Goal: Complete application form: Complete application form

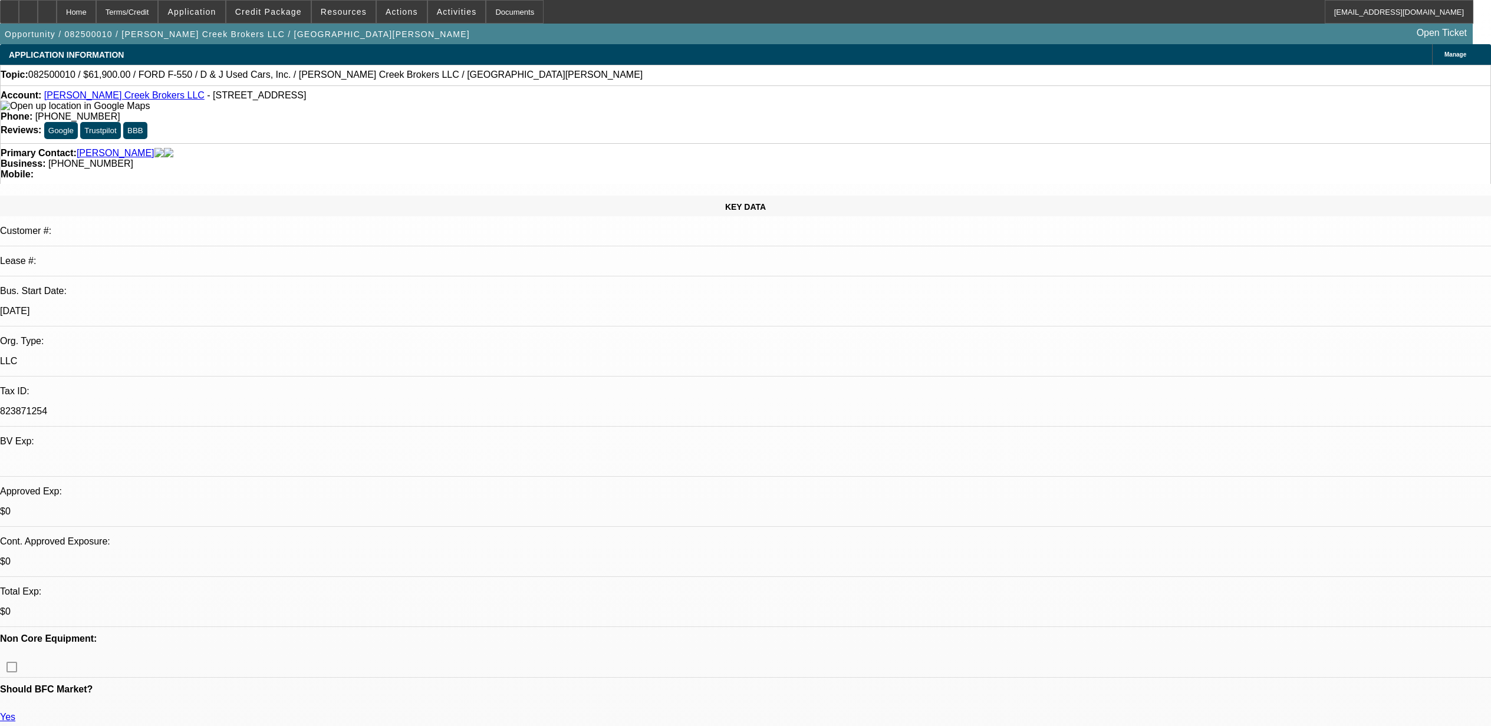
select select "0"
select select "3"
select select "0.1"
select select "4"
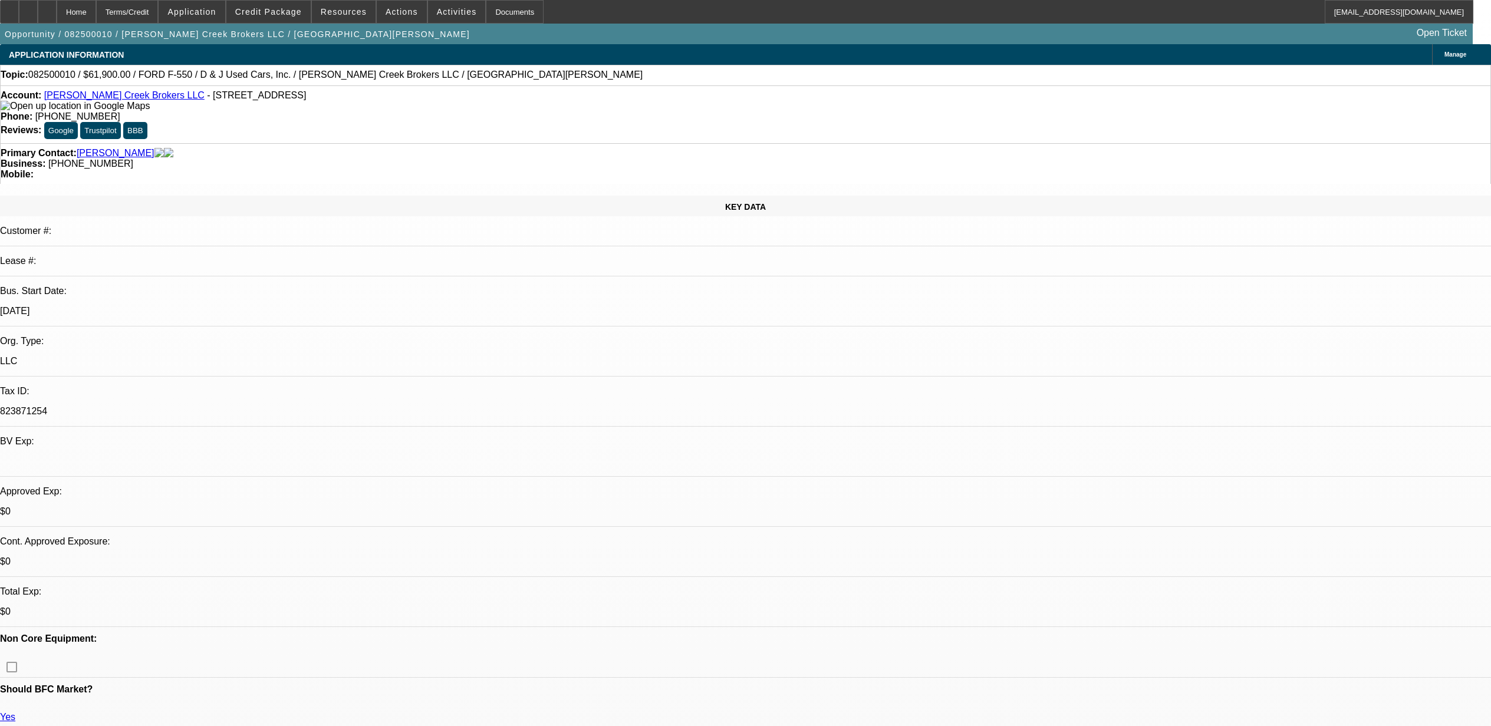
select select "0"
select select "3"
select select "0.1"
select select "4"
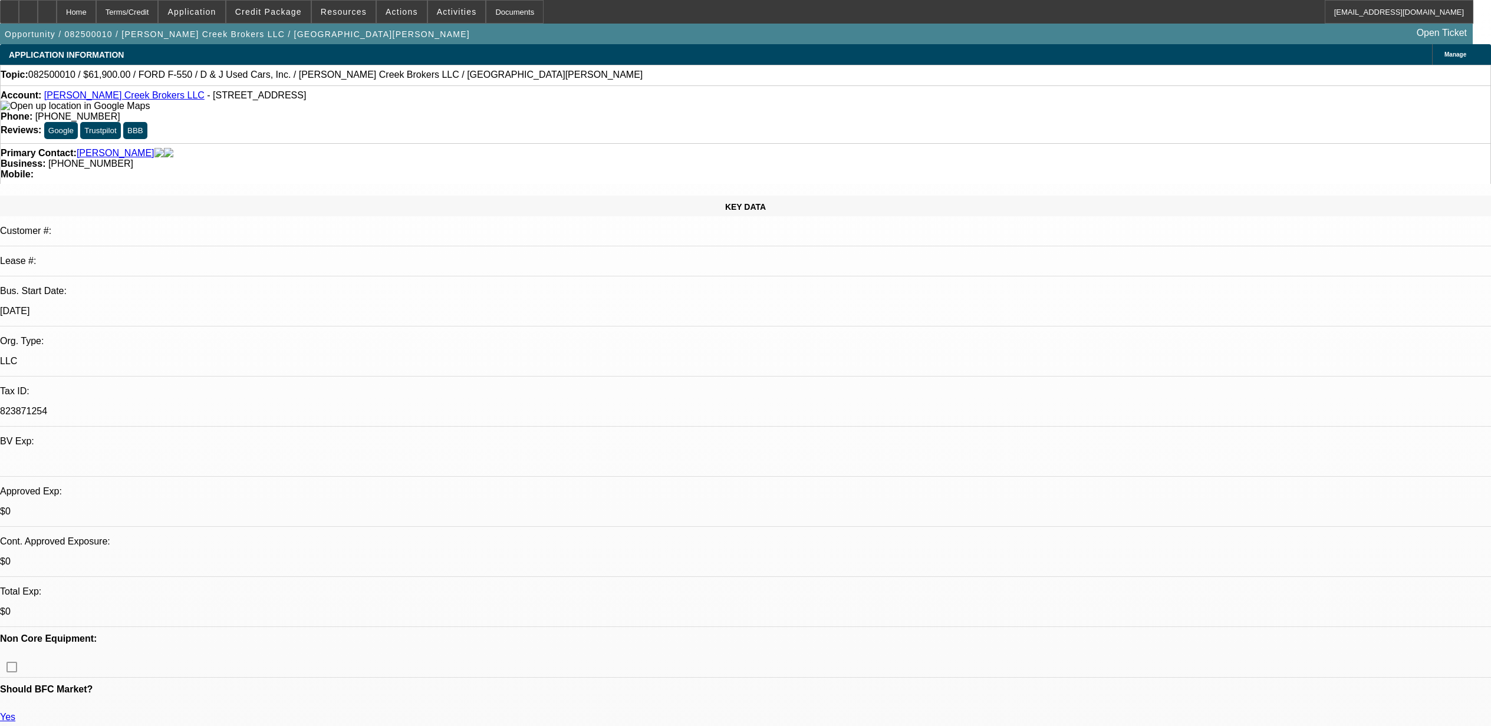
select select "0"
select select "3"
select select "0.1"
select select "4"
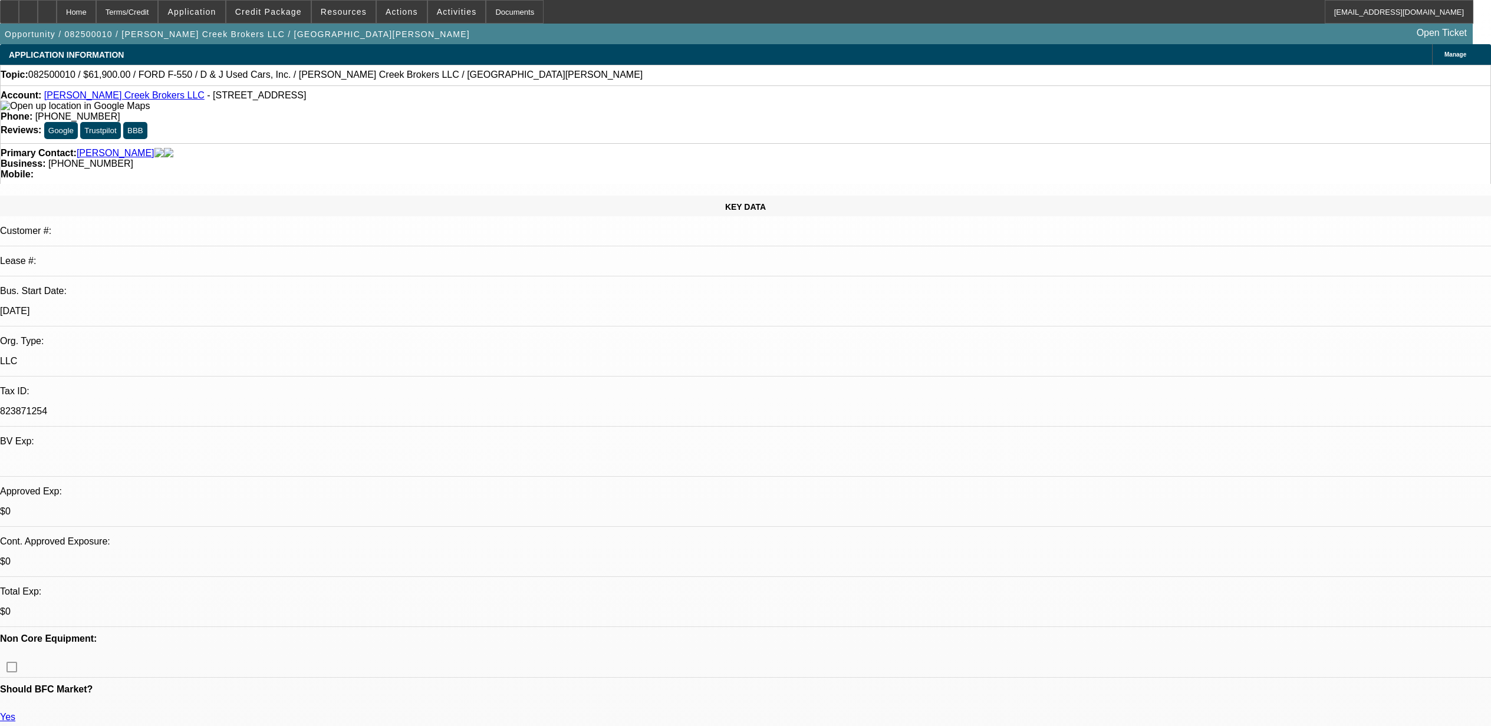
select select "0.1"
select select "2"
select select "0.1"
select select "4"
